Goal: Find specific page/section: Find specific page/section

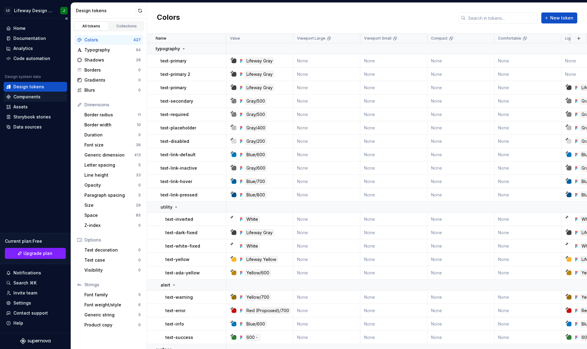
click at [25, 99] on div "Components" at bounding box center [26, 97] width 27 height 6
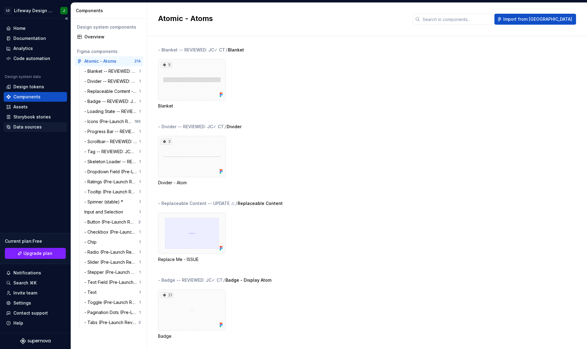
click at [28, 127] on div "Data sources" at bounding box center [27, 127] width 28 height 6
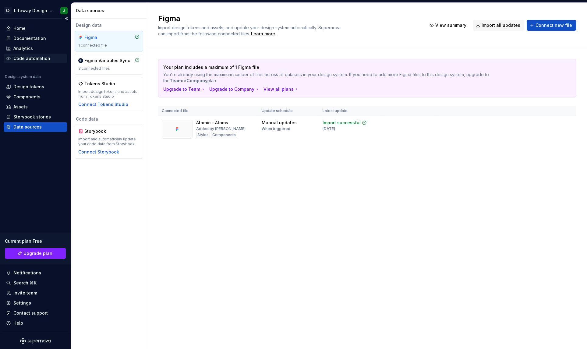
click at [29, 59] on div "Code automation" at bounding box center [31, 58] width 37 height 6
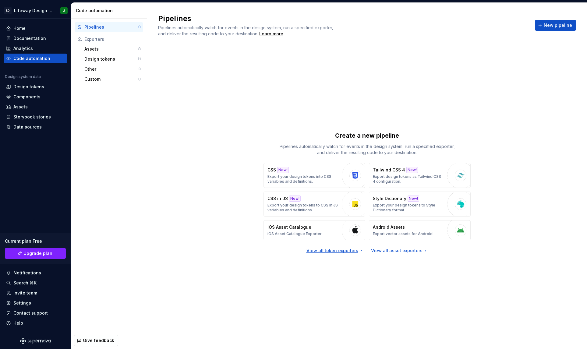
click at [333, 251] on div "View all token exporters" at bounding box center [334, 251] width 57 height 6
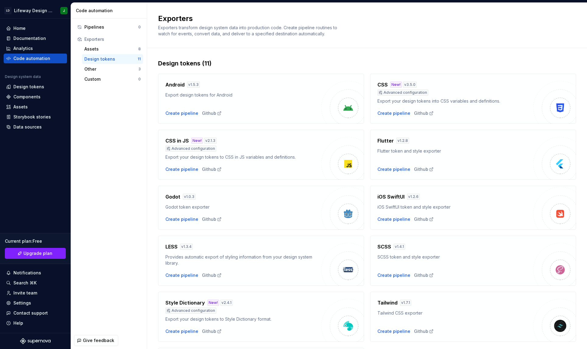
click at [446, 57] on div "Design tokens (11) Android v 1.5.3 Export design tokens for Android Create pipe…" at bounding box center [367, 234] width 418 height 373
